Goal: Information Seeking & Learning: Learn about a topic

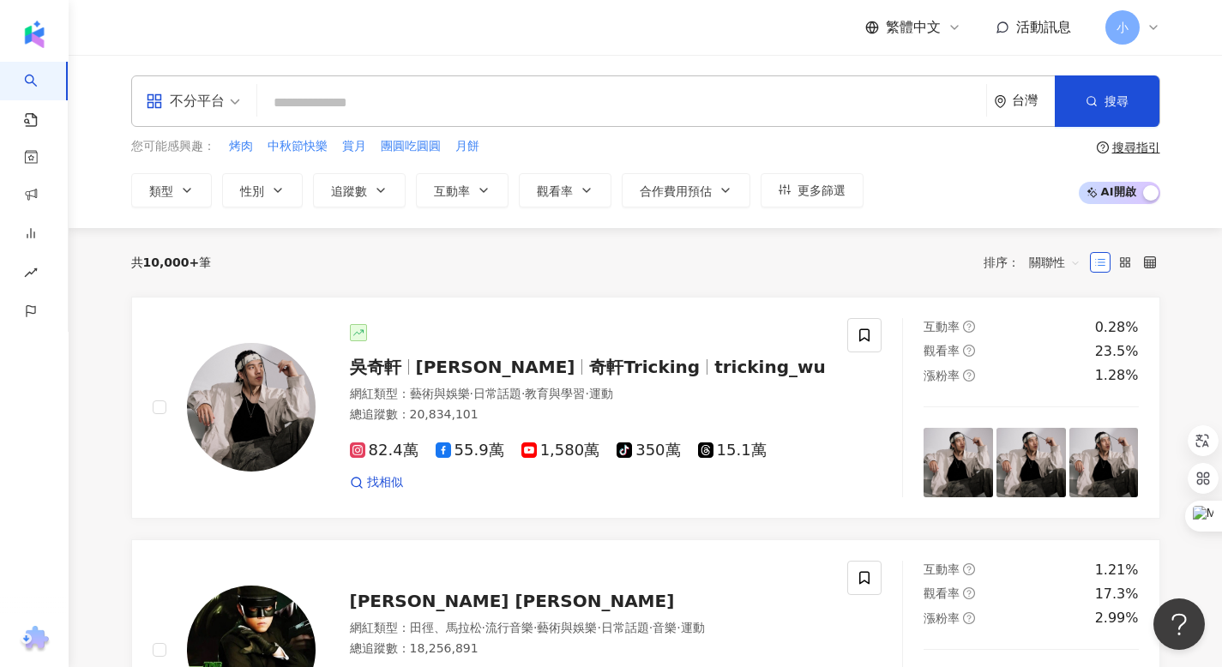
click at [510, 100] on input "search" at bounding box center [621, 103] width 715 height 33
paste input "***"
type input "***"
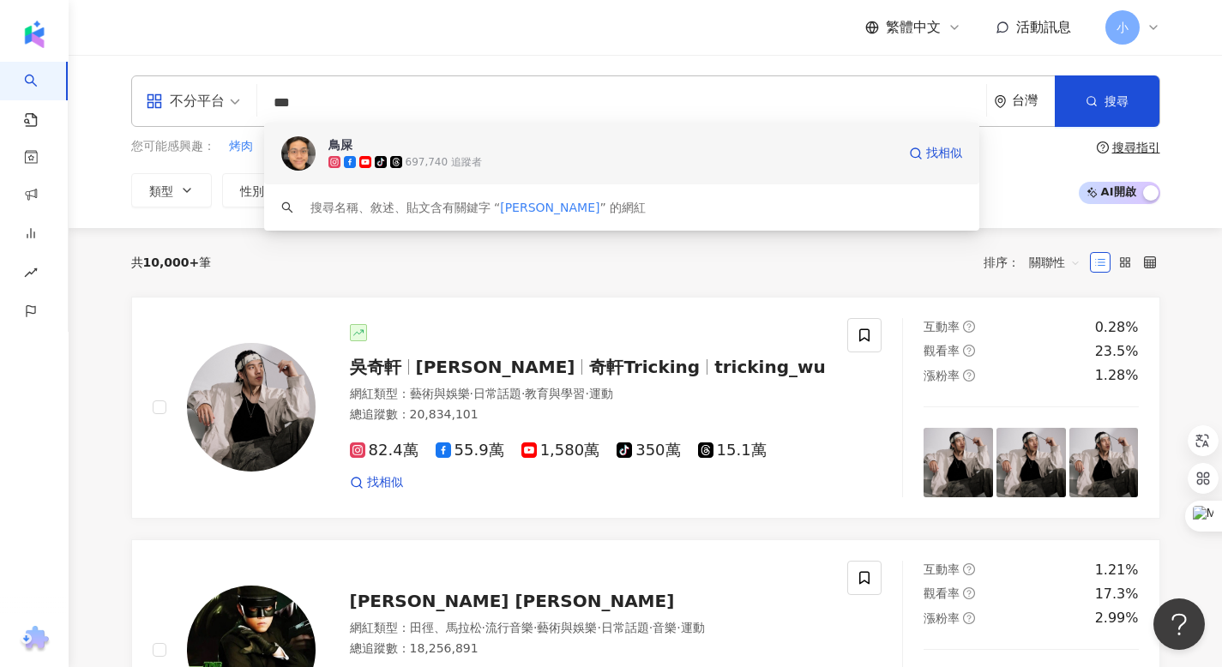
click at [440, 150] on span "鳥屎" at bounding box center [613, 144] width 568 height 17
